Goal: Task Accomplishment & Management: Manage account settings

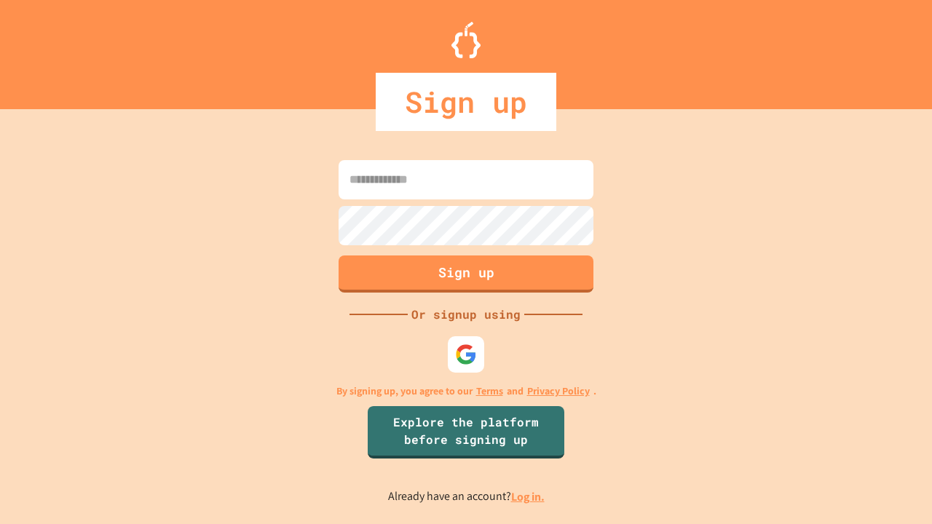
click at [529, 497] on link "Log in." at bounding box center [527, 496] width 33 height 15
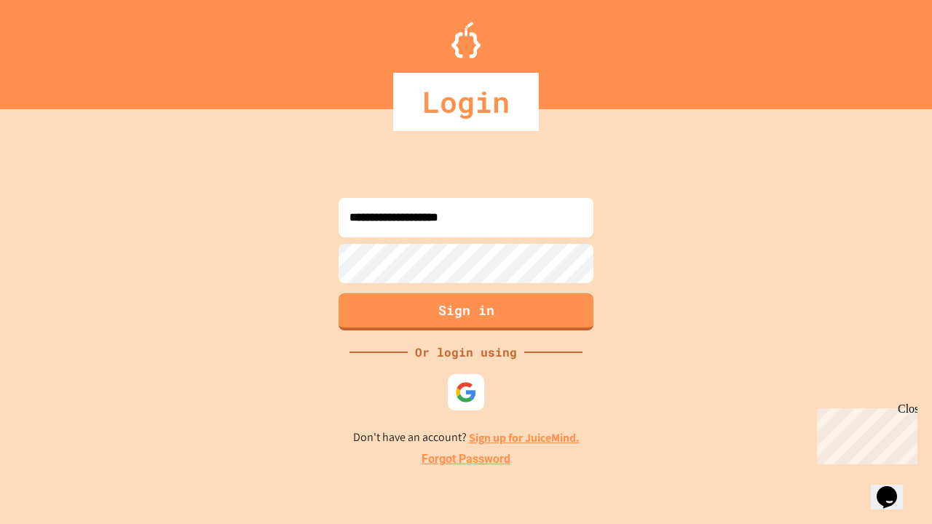
type input "**********"
